Goal: Task Accomplishment & Management: Manage account settings

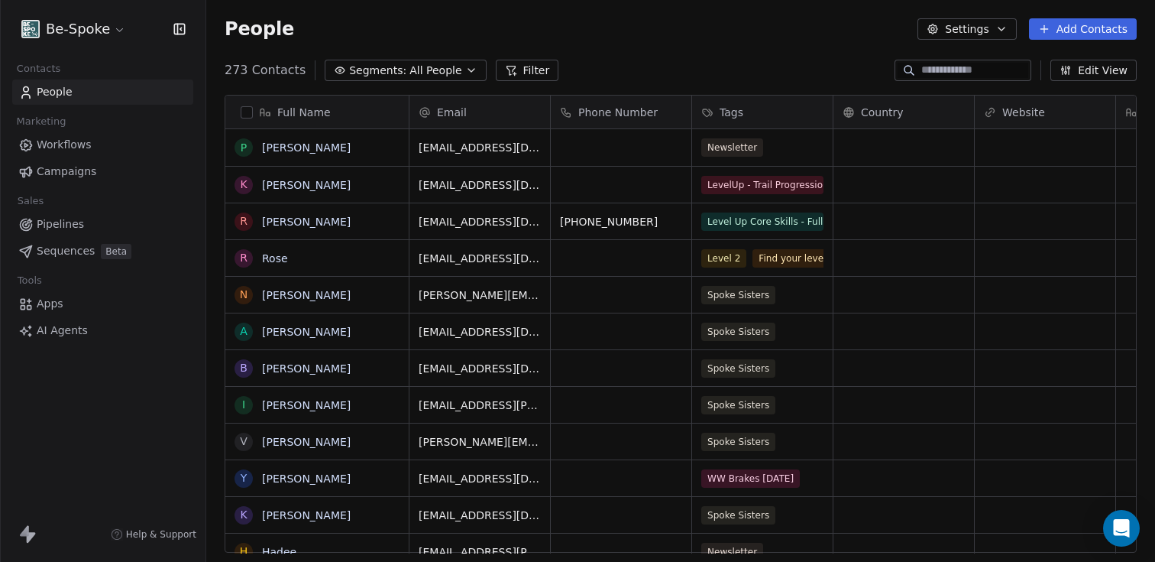
scroll to position [482, 937]
click at [59, 145] on span "Workflows" at bounding box center [64, 145] width 55 height 16
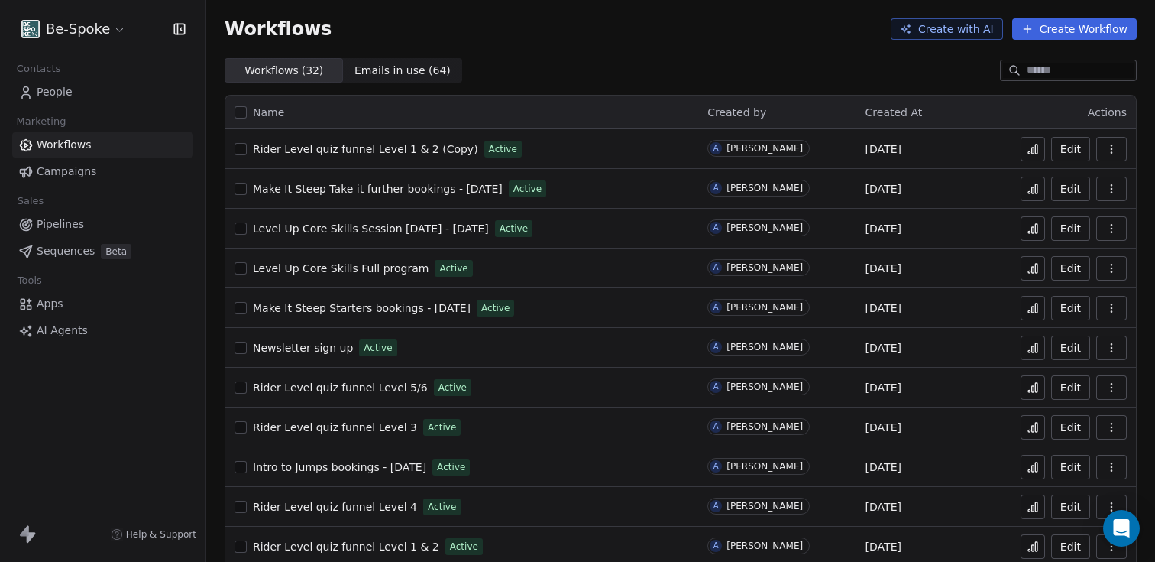
click at [366, 547] on span "Rider Level quiz funnel Level 1 & 2" at bounding box center [346, 546] width 186 height 12
click at [1106, 543] on icon "button" at bounding box center [1112, 546] width 12 height 12
click at [1054, 452] on div "Duplicate" at bounding box center [1061, 460] width 98 height 24
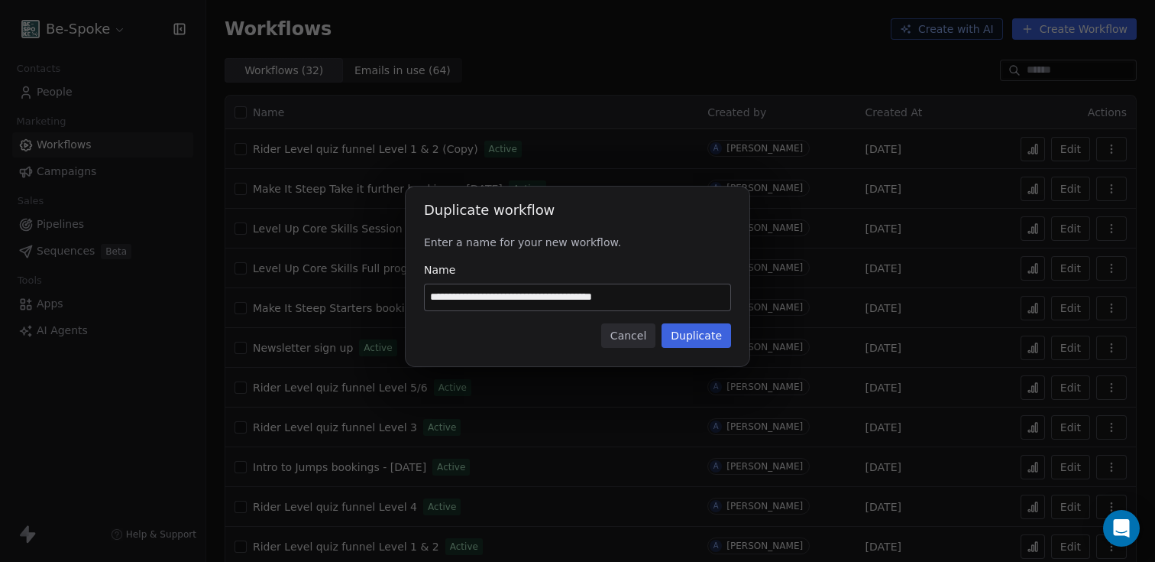
click at [631, 293] on input "**********" at bounding box center [578, 297] width 306 height 26
type input "**********"
click at [714, 331] on button "Duplicate" at bounding box center [697, 335] width 70 height 24
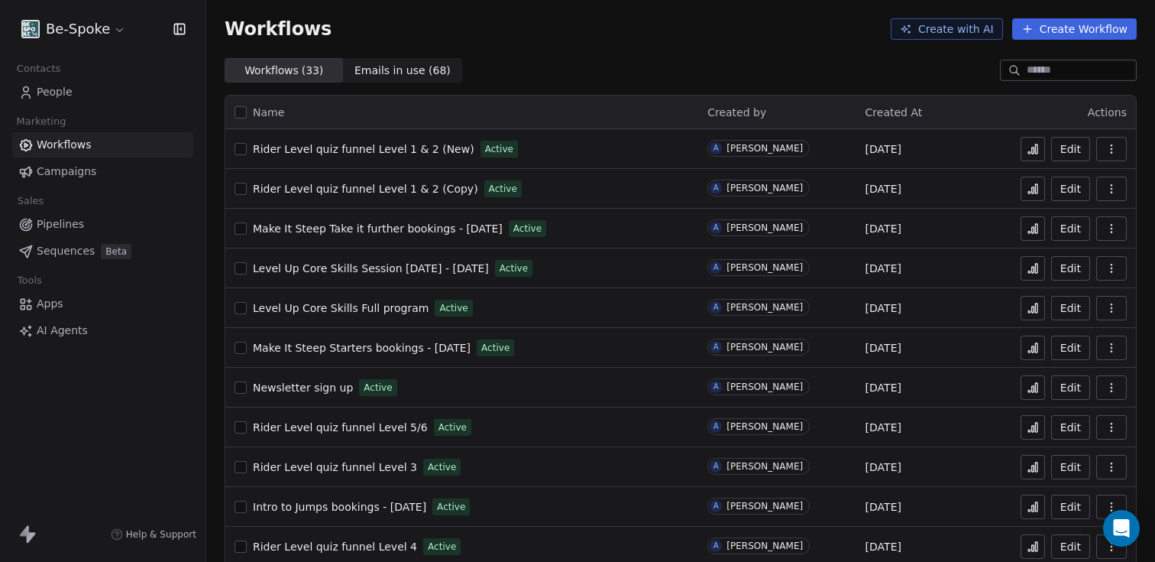
click at [1070, 146] on button "Edit" at bounding box center [1070, 149] width 39 height 24
click at [1106, 149] on icon "button" at bounding box center [1112, 149] width 12 height 12
click at [1059, 238] on span "Rename" at bounding box center [1058, 234] width 44 height 15
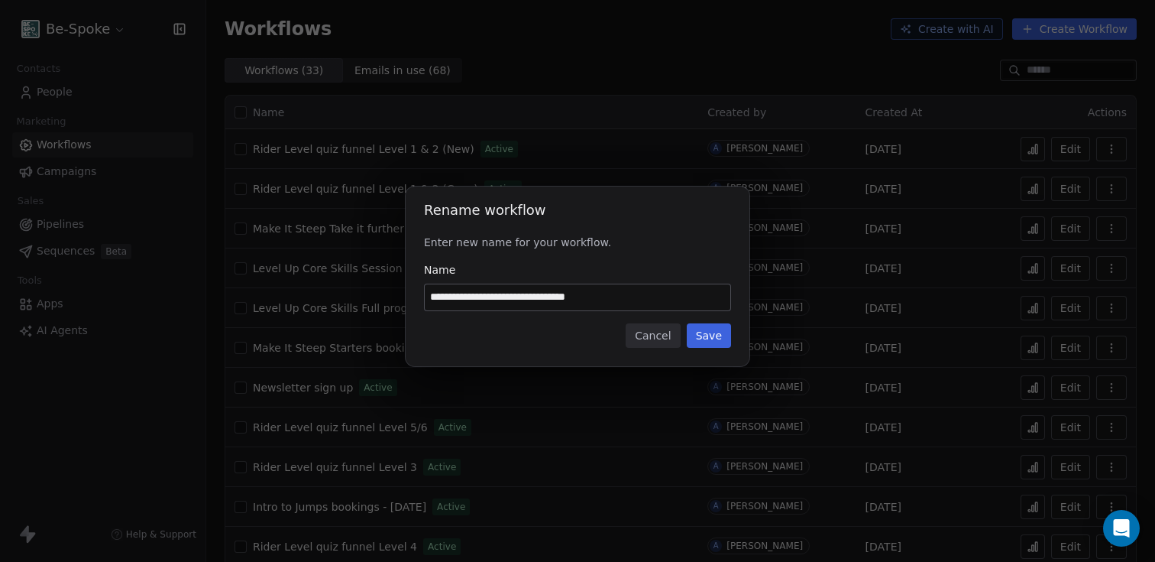
click at [584, 298] on input "**********" at bounding box center [578, 297] width 306 height 26
type input "**********"
click at [707, 340] on button "Save" at bounding box center [709, 335] width 44 height 24
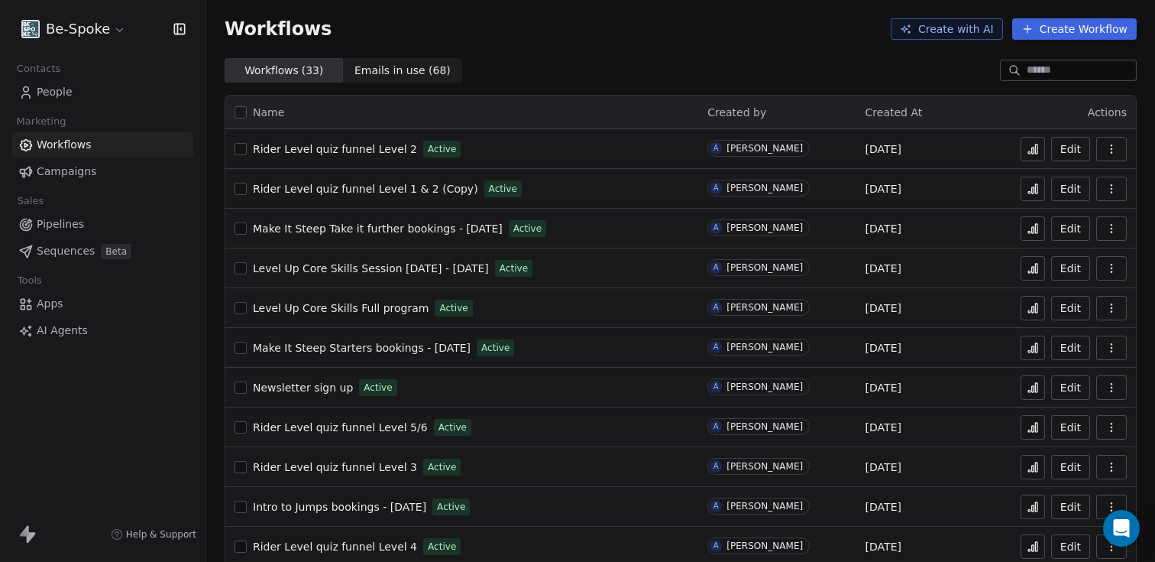
click at [365, 190] on span "Rider Level quiz funnel Level 1 & 2 (Copy)" at bounding box center [365, 189] width 225 height 12
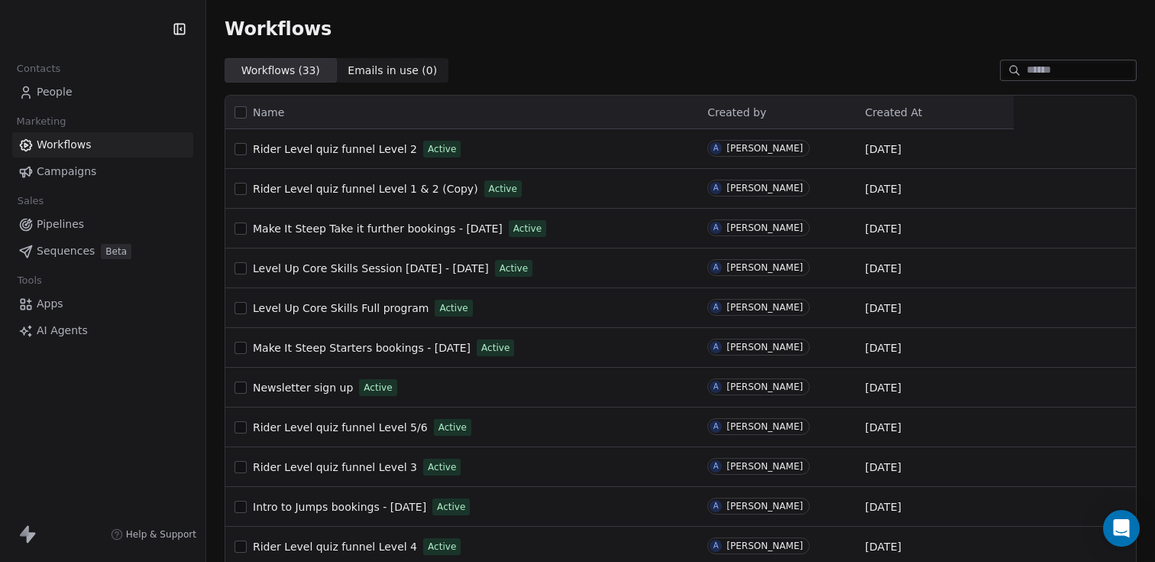
click at [57, 91] on span "People" at bounding box center [55, 92] width 36 height 16
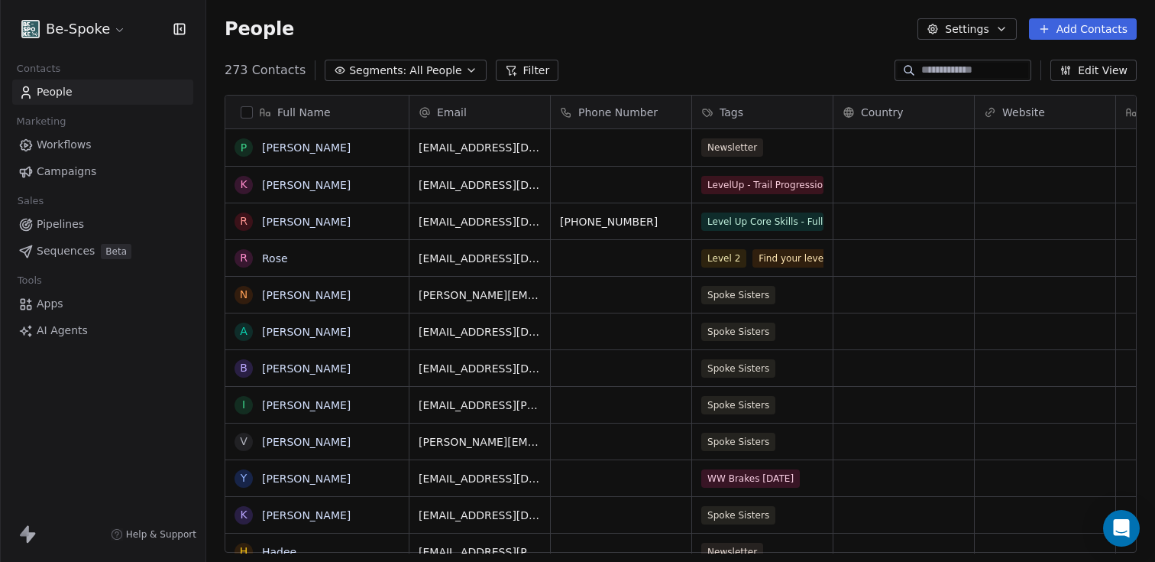
scroll to position [482, 937]
click at [802, 270] on div "Level 2 Find your level form" at bounding box center [793, 258] width 202 height 36
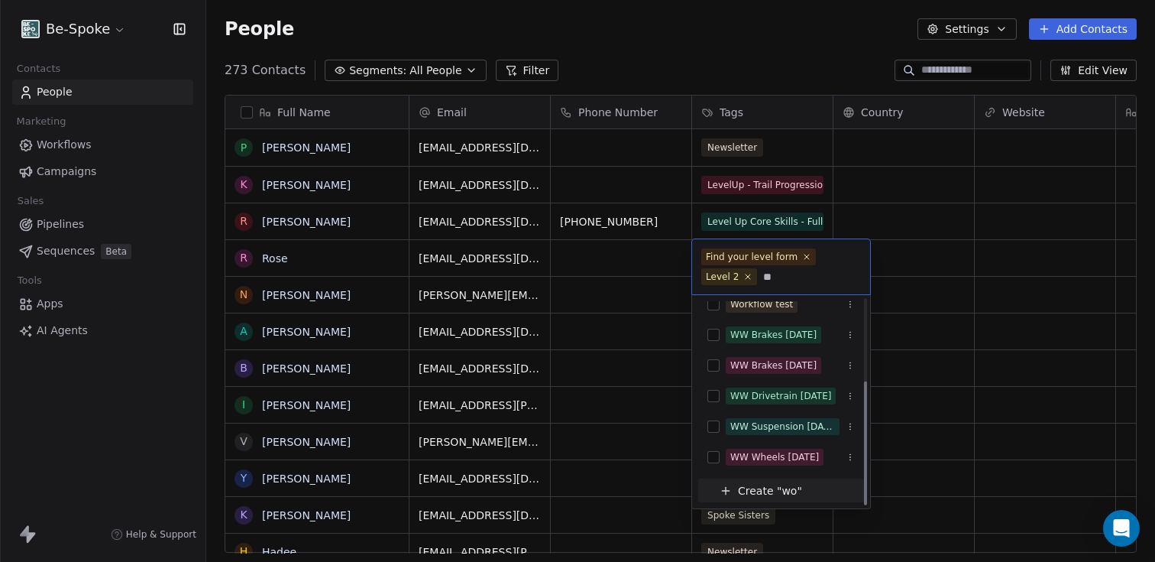
scroll to position [0, 0]
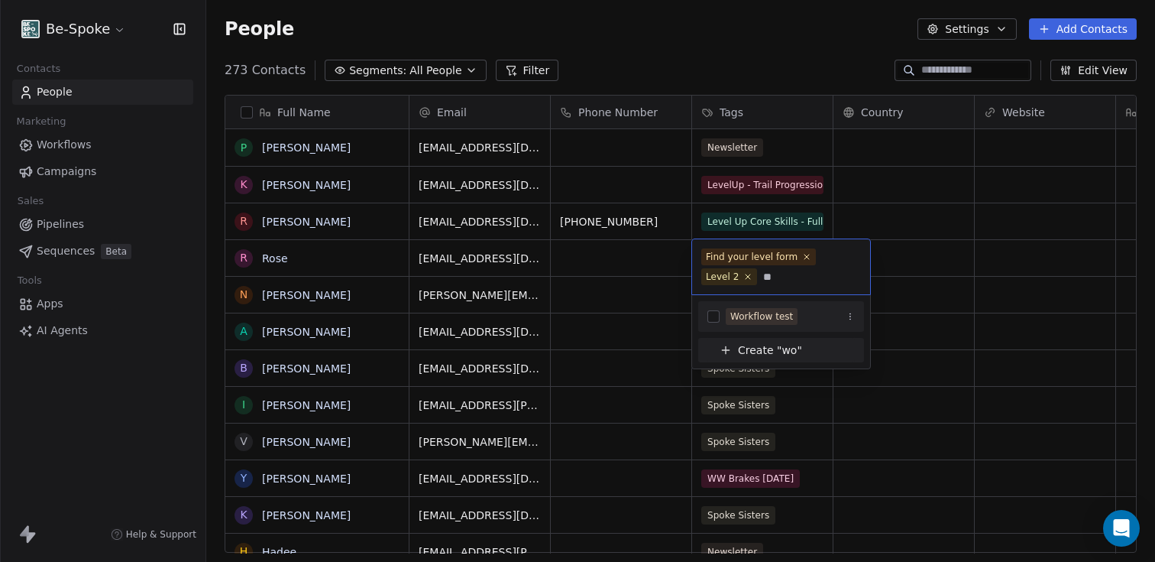
type input "**"
click at [779, 308] on span "Workflow test" at bounding box center [762, 316] width 72 height 17
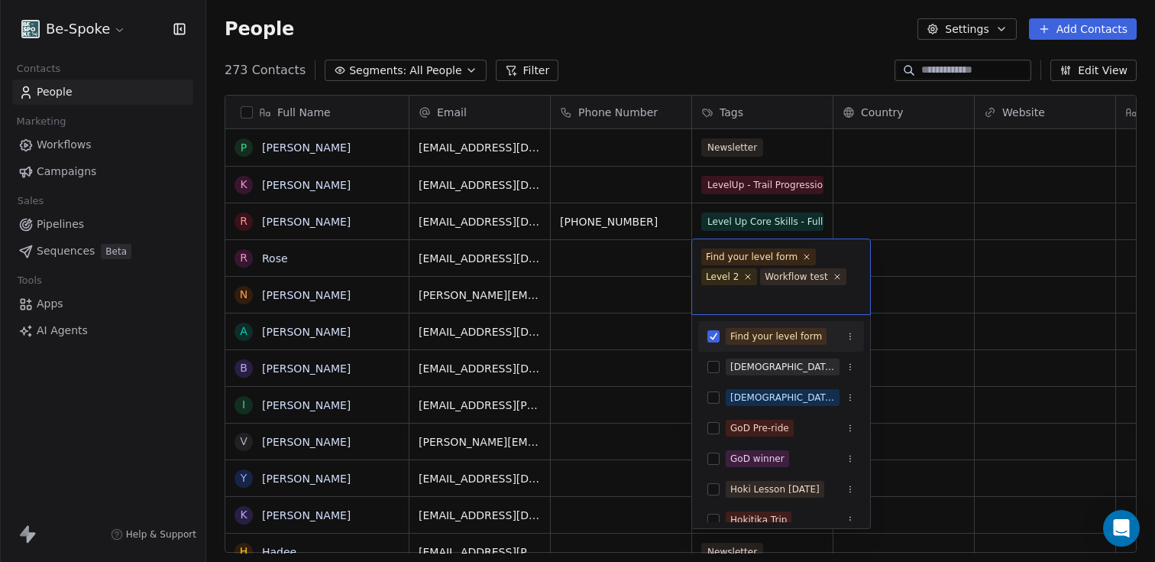
click at [915, 264] on html "Be-Spoke Contacts People Marketing Workflows Campaigns Sales Pipelines Sequence…" at bounding box center [577, 281] width 1155 height 562
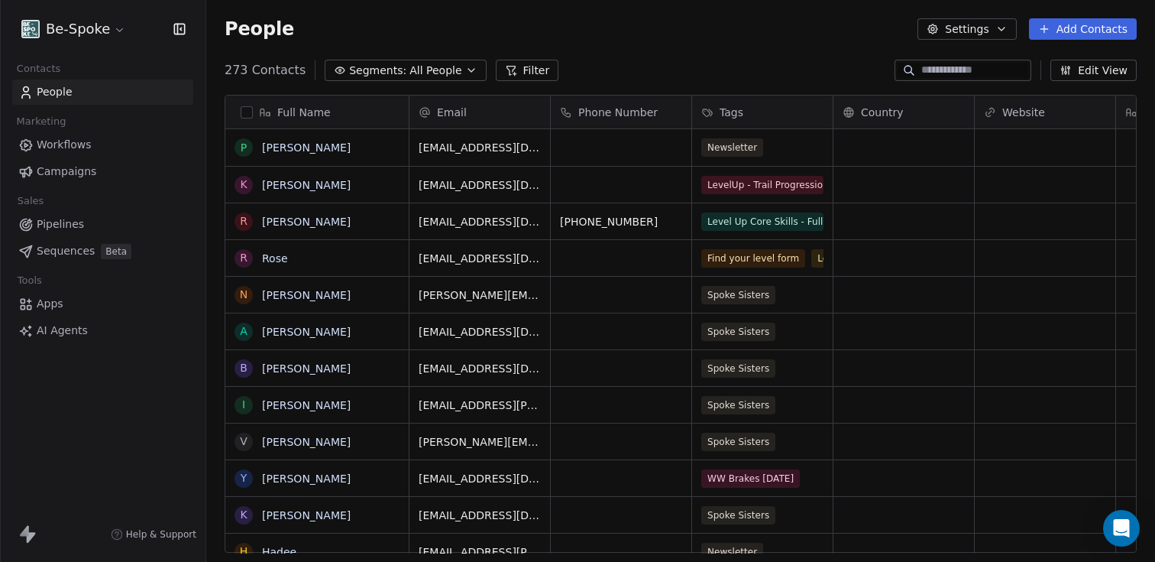
click at [57, 146] on span "Workflows" at bounding box center [64, 145] width 55 height 16
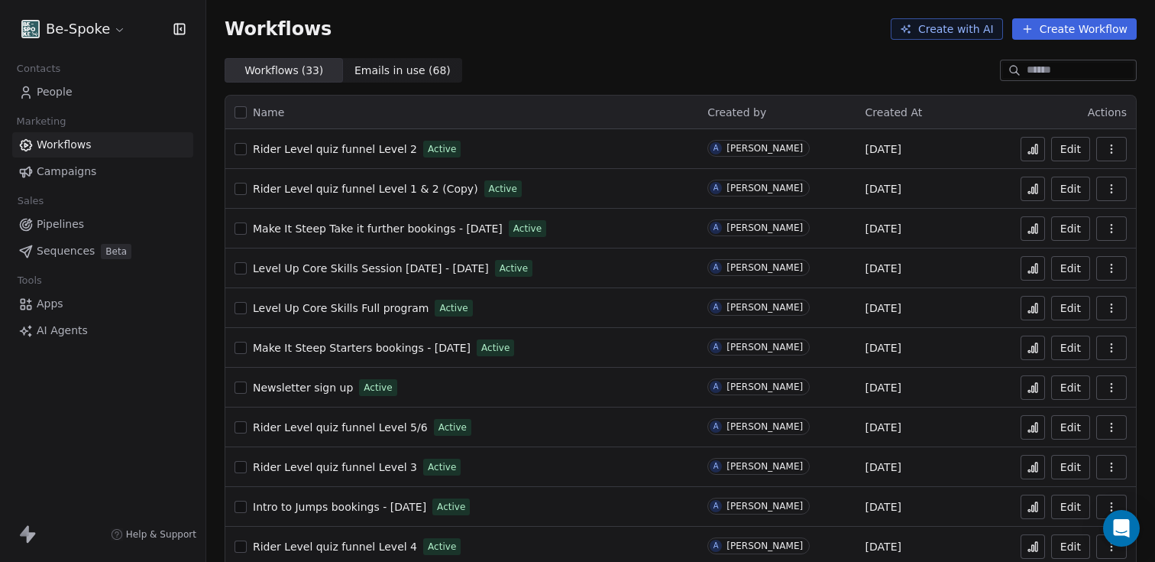
click at [1096, 153] on button "button" at bounding box center [1111, 149] width 31 height 24
click at [1062, 212] on span "Duplicate" at bounding box center [1061, 209] width 51 height 15
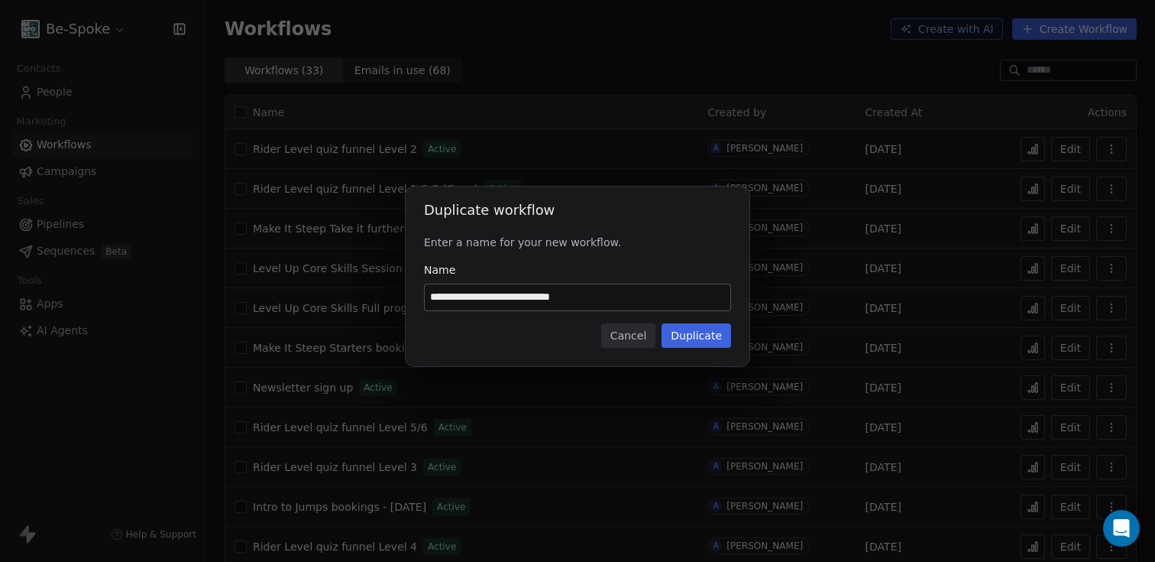
type input "**********"
click at [706, 332] on button "Duplicate" at bounding box center [697, 335] width 70 height 24
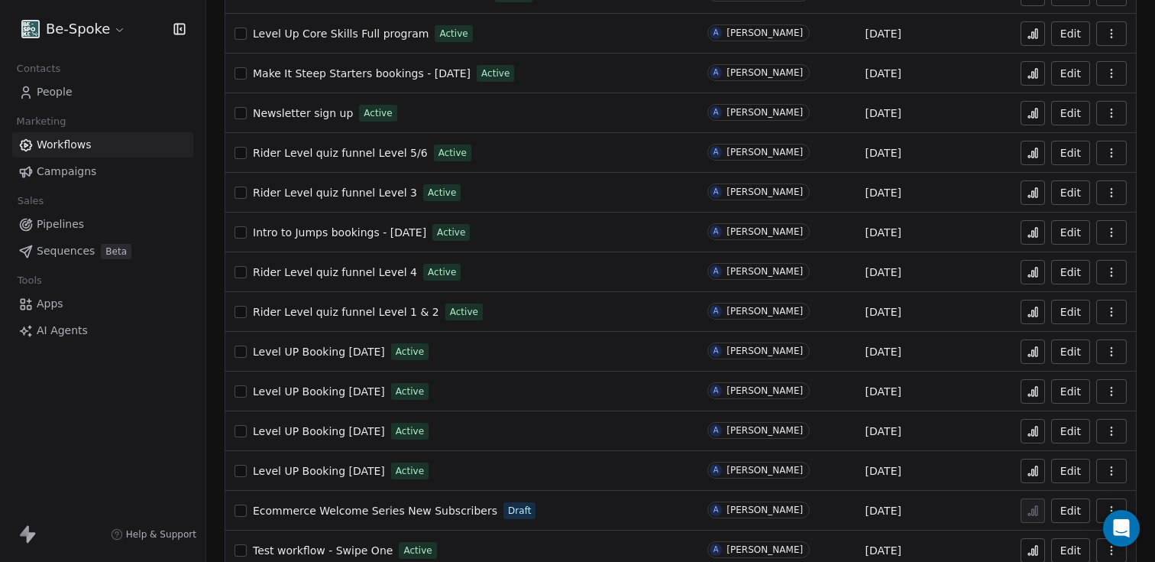
scroll to position [324, 0]
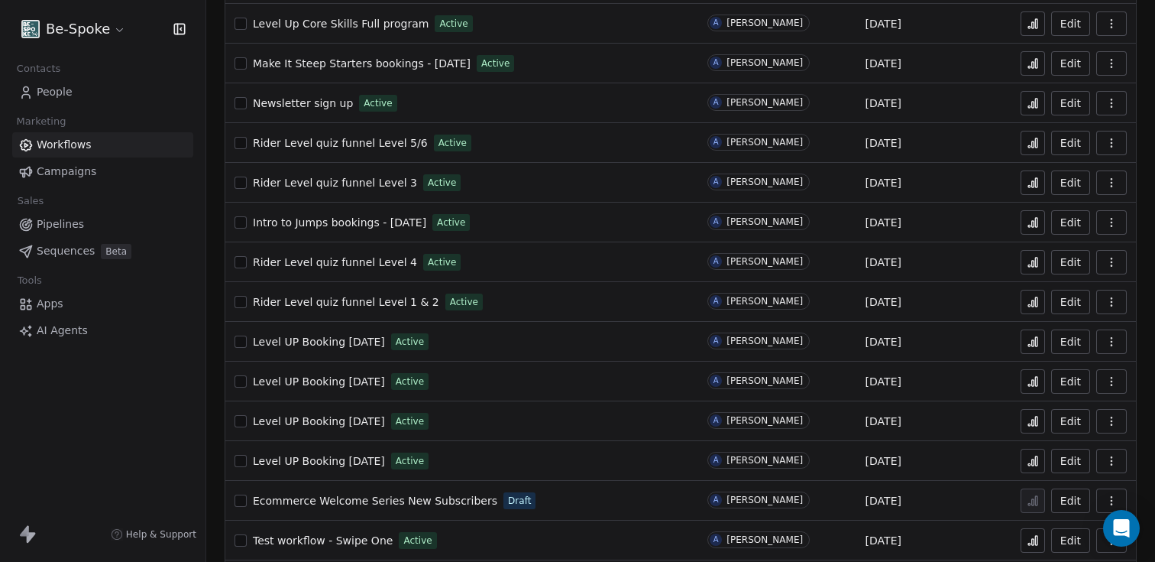
click at [1022, 308] on button at bounding box center [1033, 302] width 24 height 24
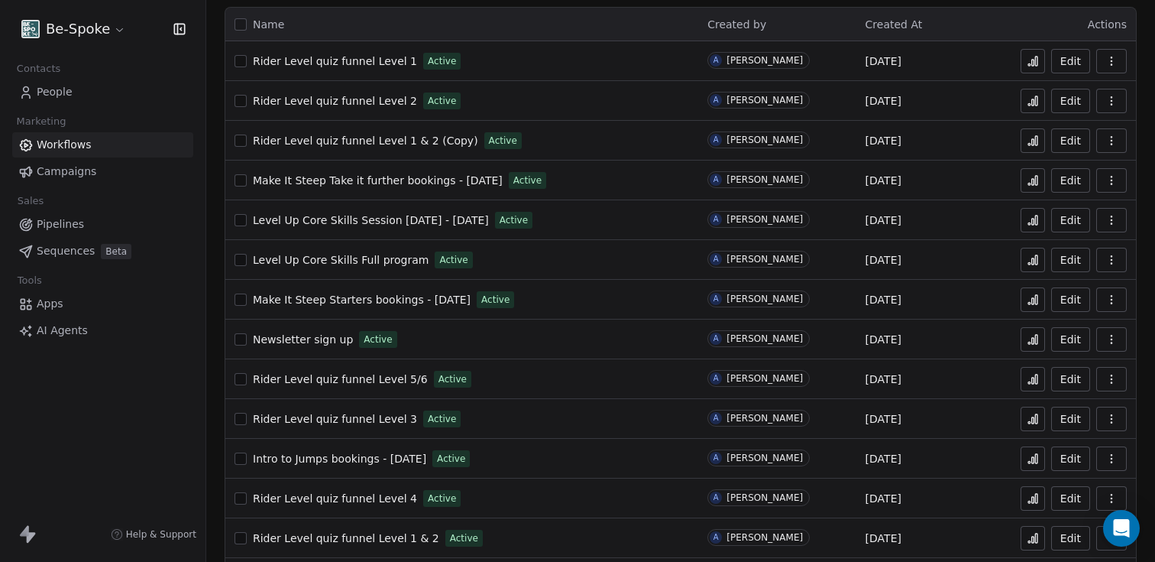
scroll to position [98, 0]
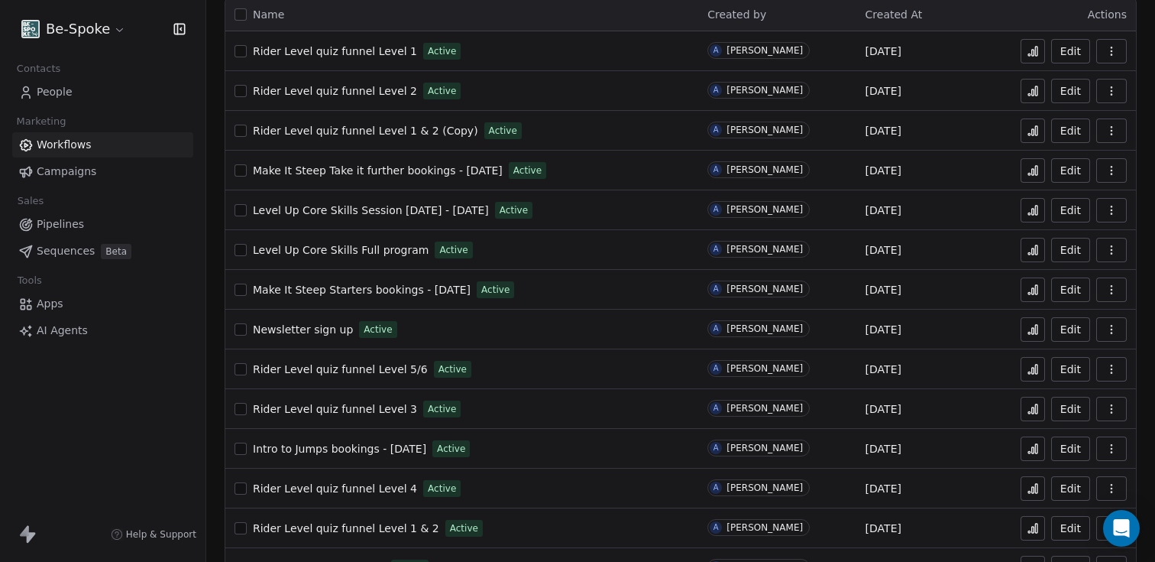
click at [1069, 531] on button "Edit" at bounding box center [1070, 528] width 39 height 24
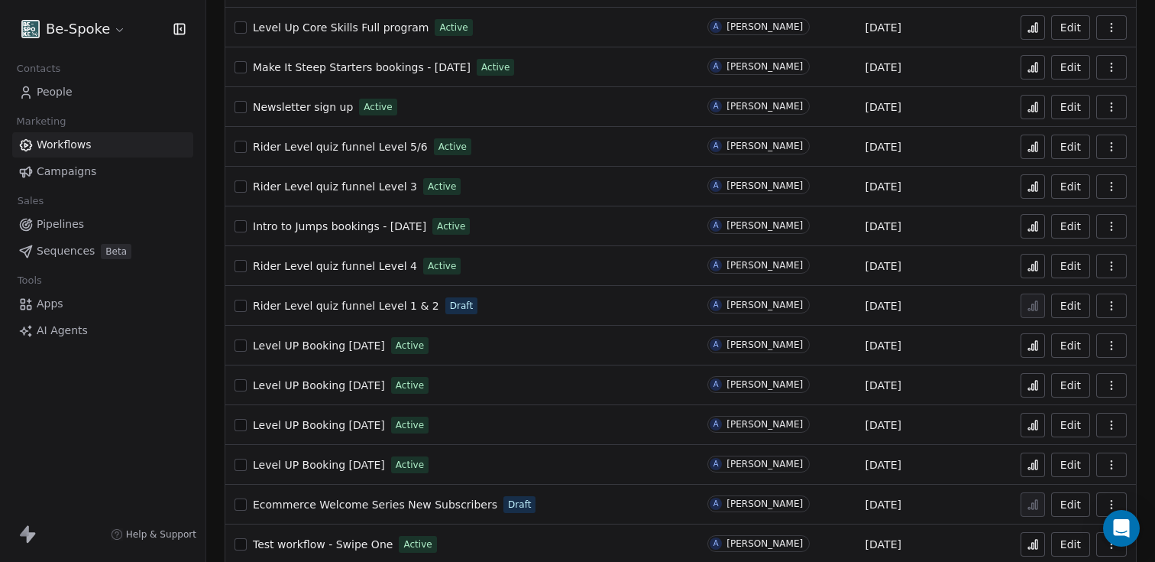
scroll to position [399, 0]
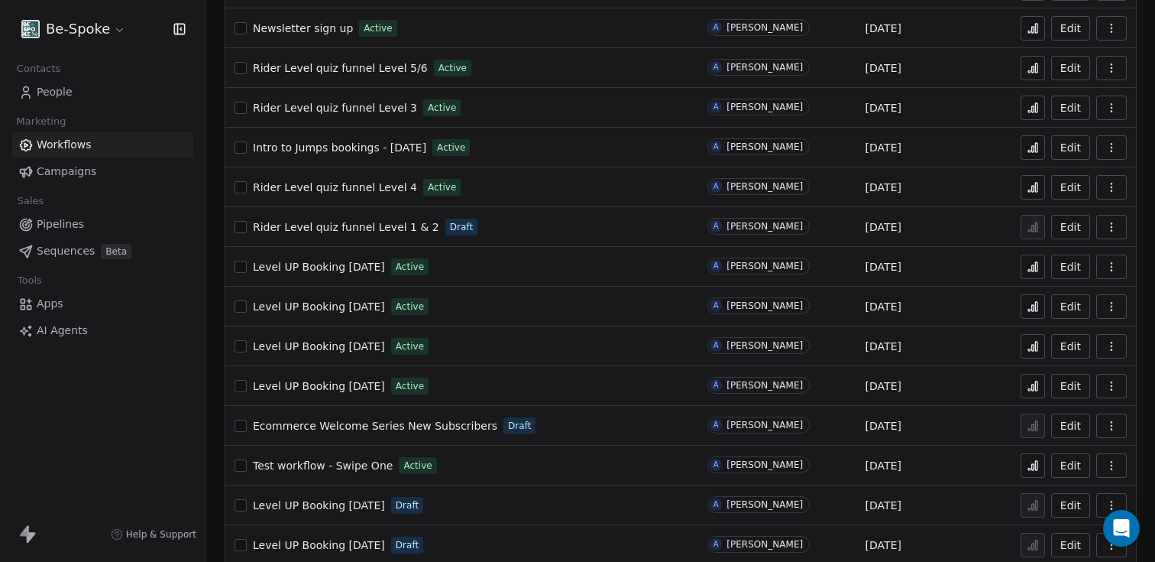
click at [244, 225] on button "button" at bounding box center [241, 227] width 12 height 12
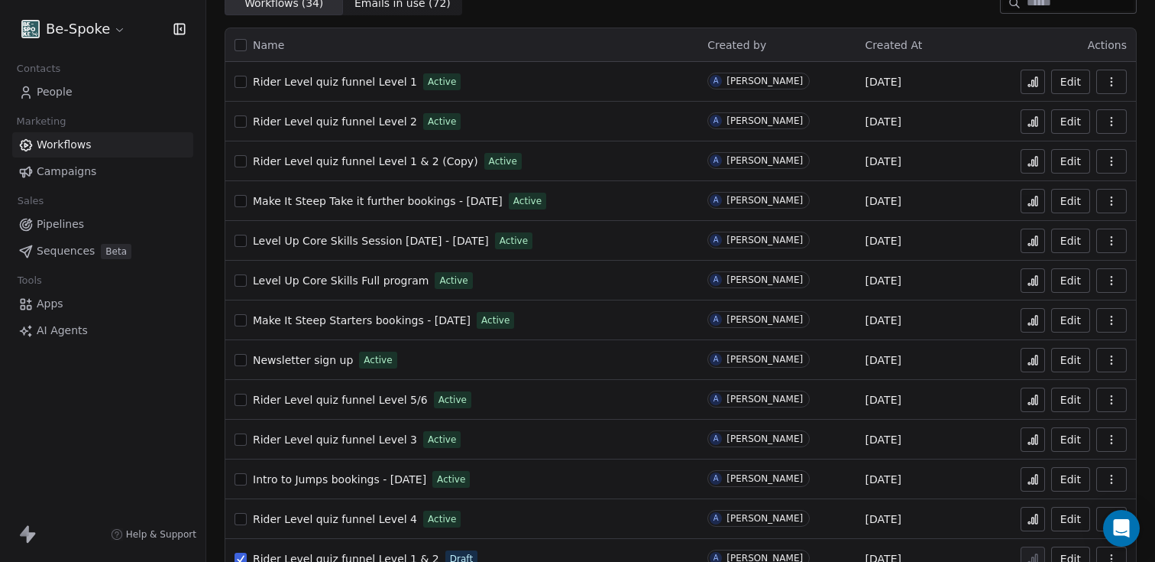
scroll to position [0, 0]
